Goal: Information Seeking & Learning: Learn about a topic

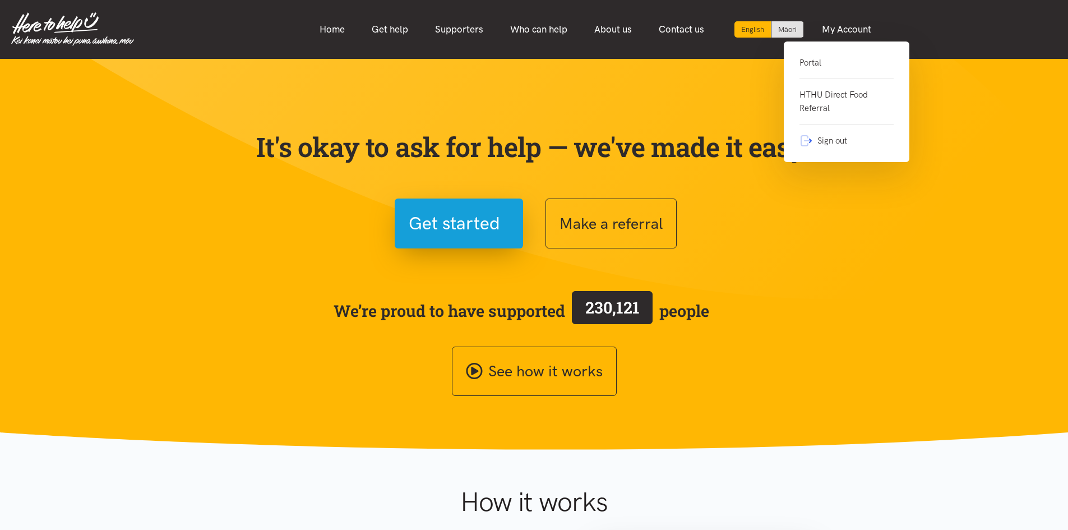
click at [816, 61] on link "Portal" at bounding box center [846, 67] width 94 height 23
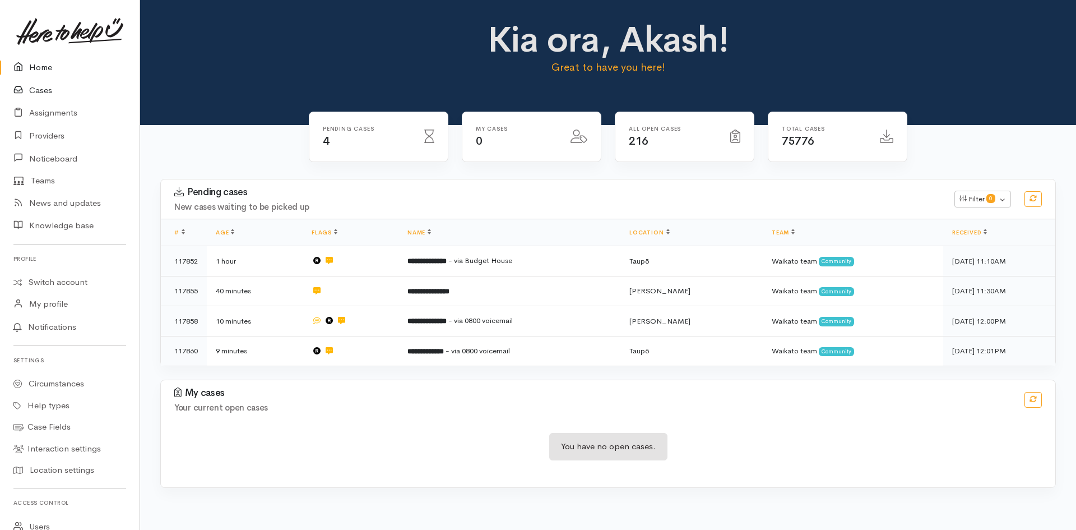
click at [39, 93] on link "Cases" at bounding box center [70, 90] width 140 height 23
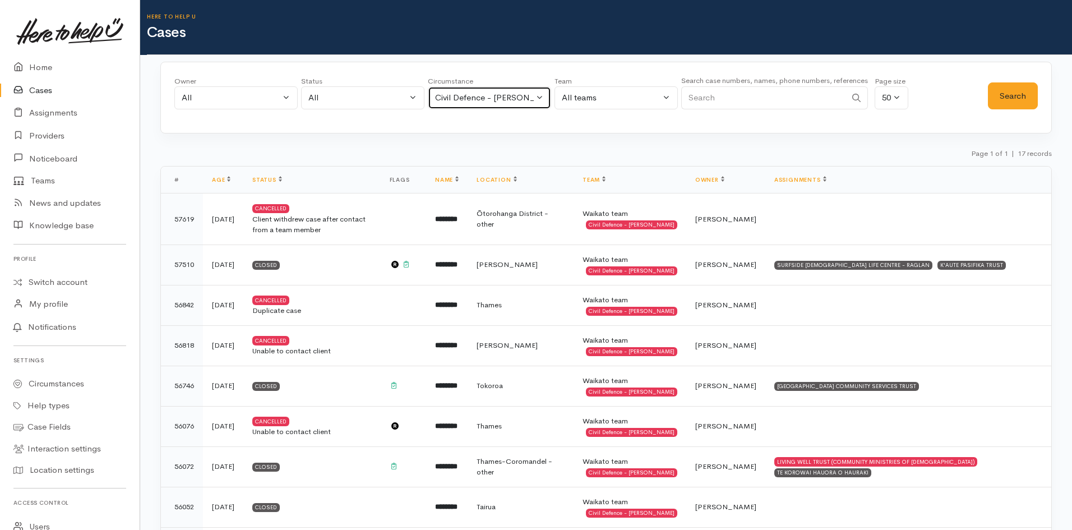
click at [510, 96] on div "Civil Defence - [PERSON_NAME]" at bounding box center [484, 97] width 99 height 13
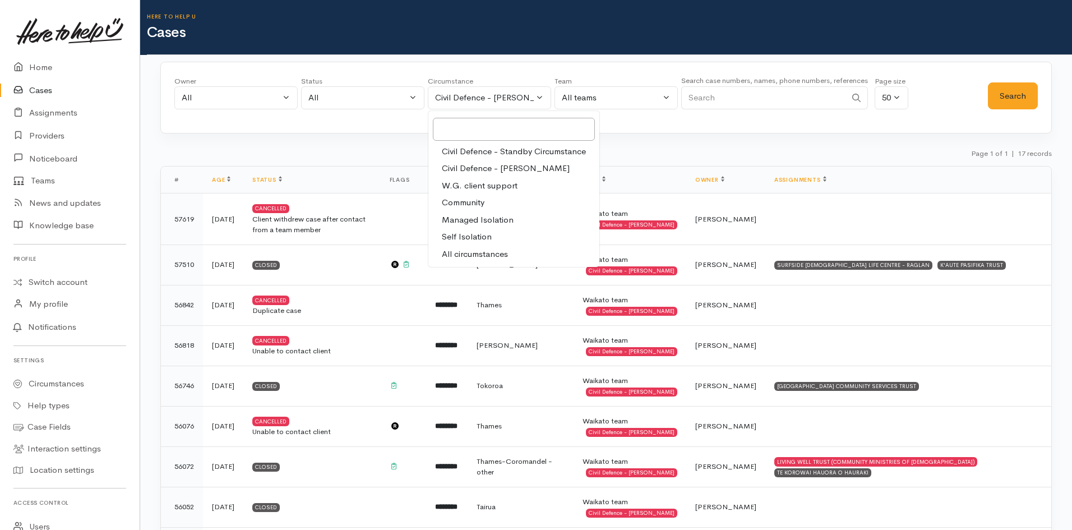
click at [494, 251] on span "All circumstances" at bounding box center [475, 254] width 66 height 13
select select "-1"
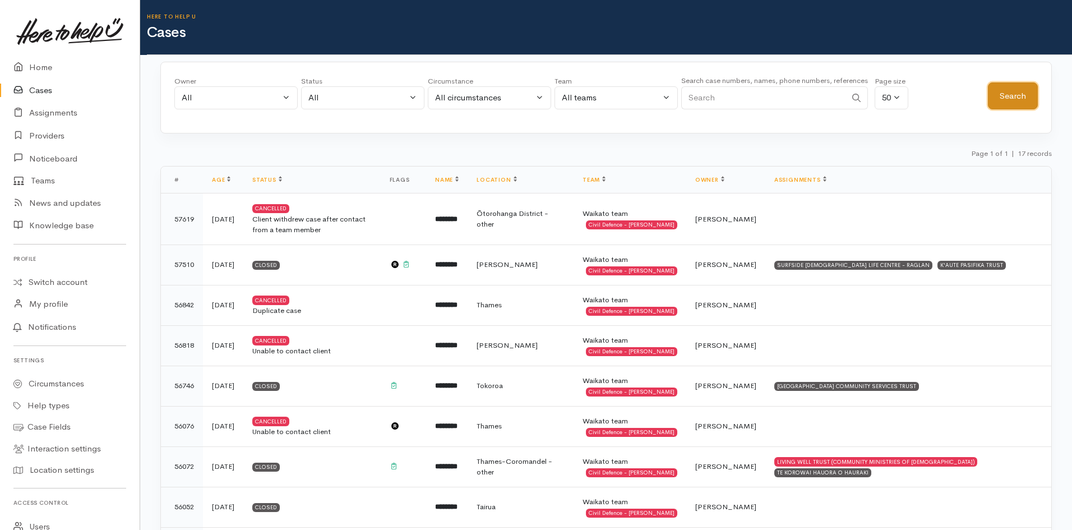
click at [1016, 94] on button "Search" at bounding box center [1013, 95] width 50 height 27
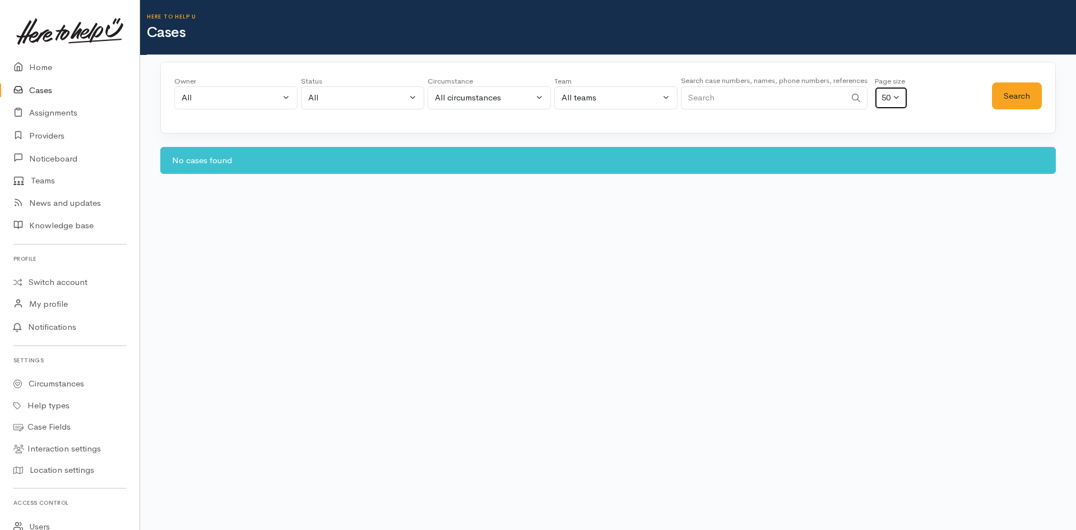
click at [900, 95] on button "50" at bounding box center [892, 97] width 34 height 23
click at [898, 141] on span "20" at bounding box center [893, 141] width 9 height 13
select select "20"
click at [1012, 95] on button "Search" at bounding box center [1017, 95] width 50 height 27
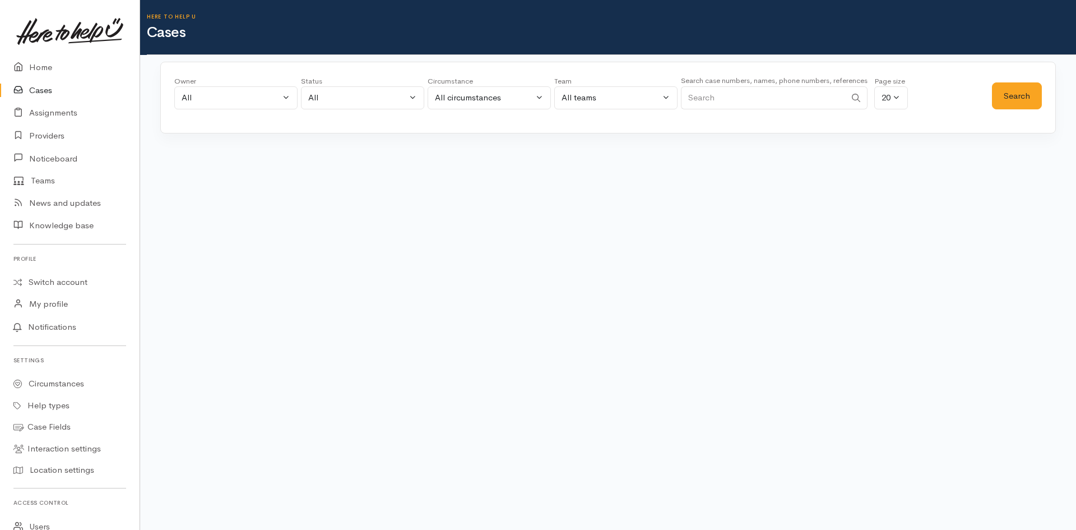
click at [867, 285] on body "Support Feedback I've got something to say" at bounding box center [538, 265] width 1076 height 530
